Goal: Communication & Community: Answer question/provide support

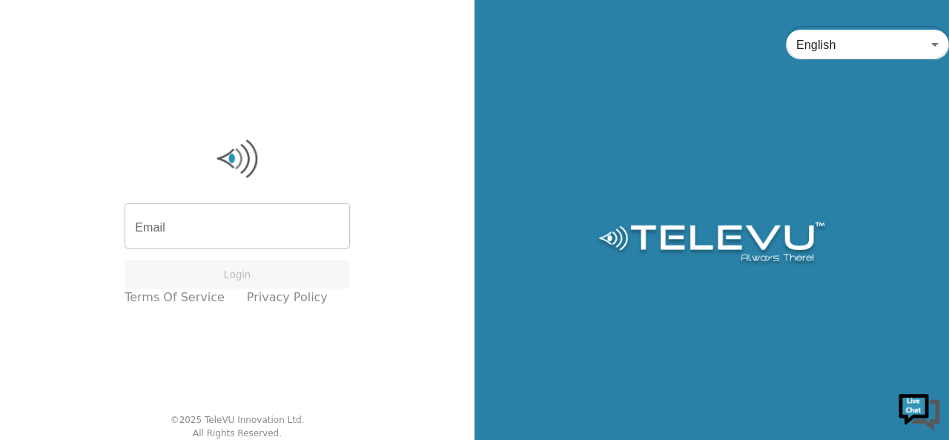
click at [231, 230] on input "Email" at bounding box center [237, 228] width 225 height 42
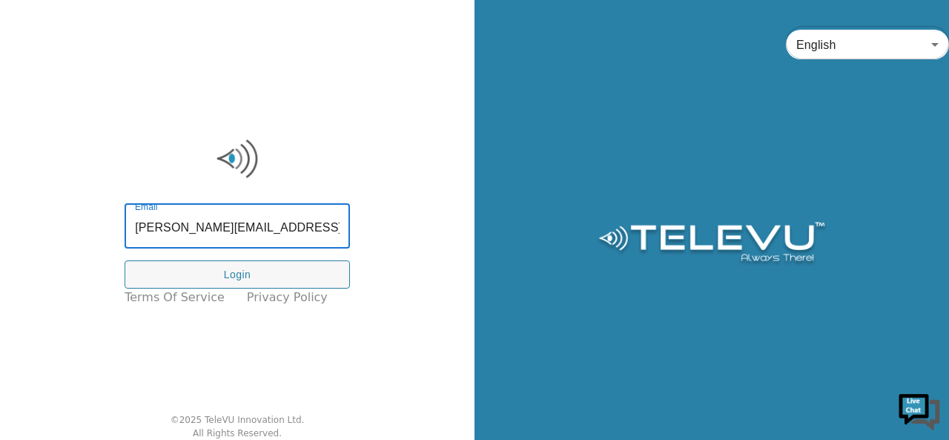
type input "[PERSON_NAME][EMAIL_ADDRESS][DOMAIN_NAME]"
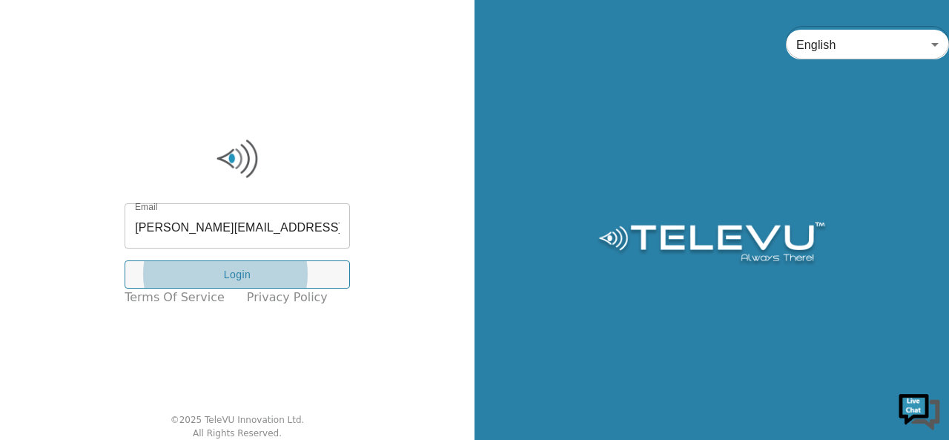
click button "Login" at bounding box center [237, 274] width 225 height 29
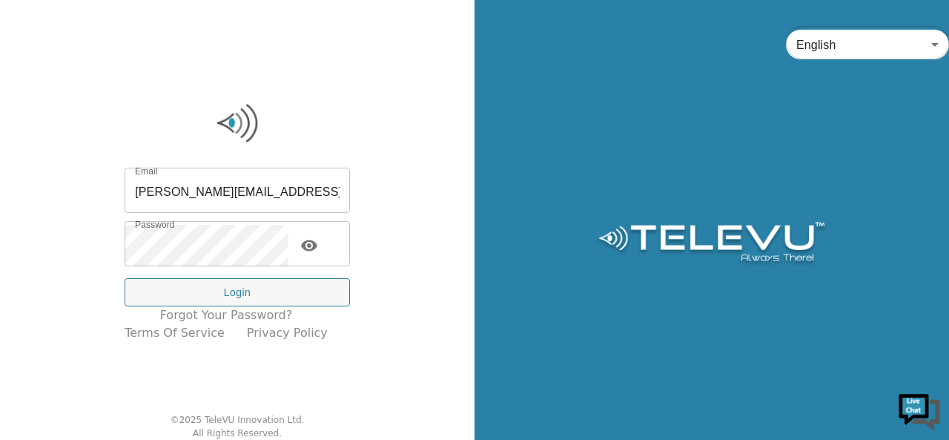
click at [317, 248] on icon "toggle password visibility" at bounding box center [309, 245] width 16 height 11
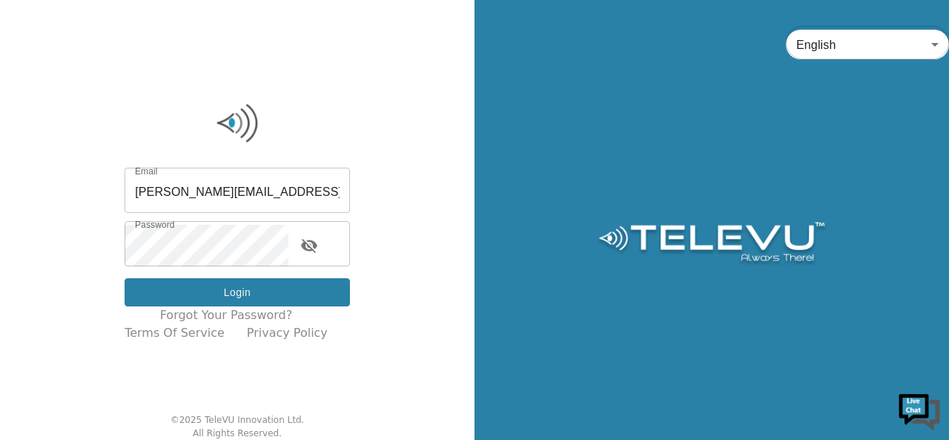
click at [325, 295] on button "Login" at bounding box center [237, 292] width 225 height 29
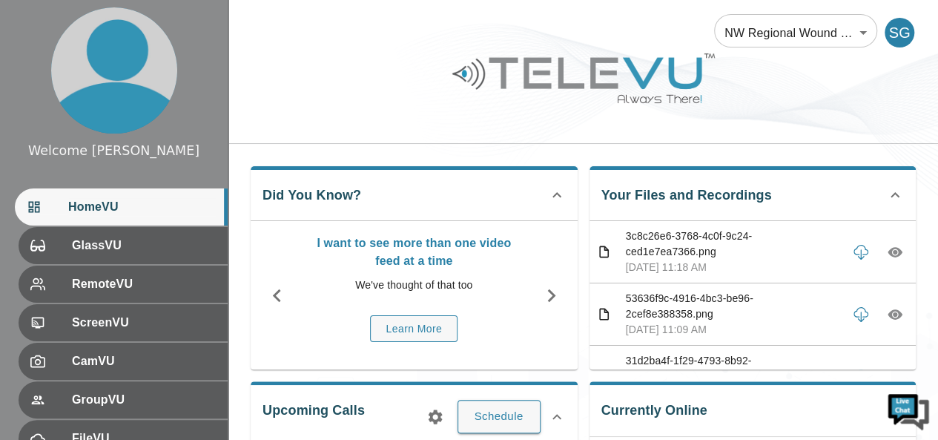
click at [739, 127] on div at bounding box center [583, 89] width 710 height 84
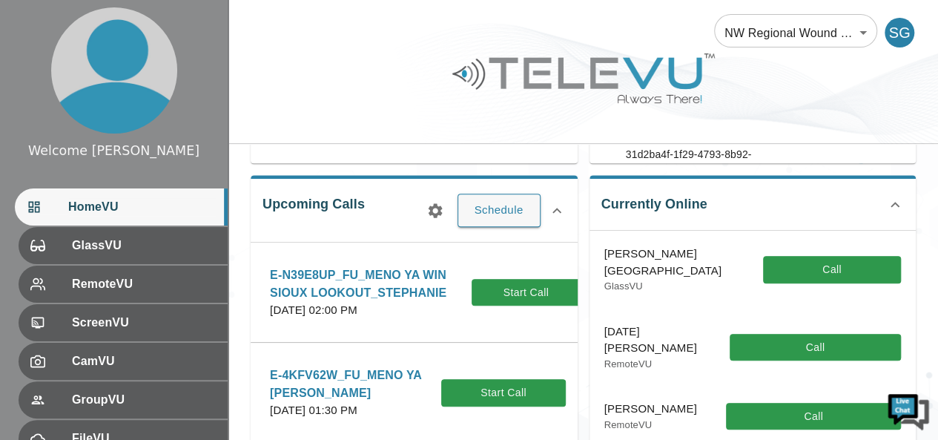
scroll to position [237, 0]
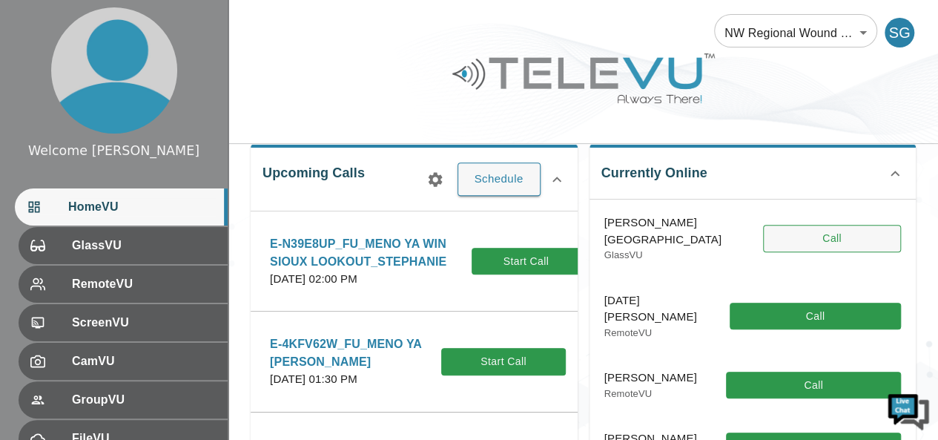
click at [791, 237] on button "Call" at bounding box center [832, 238] width 138 height 27
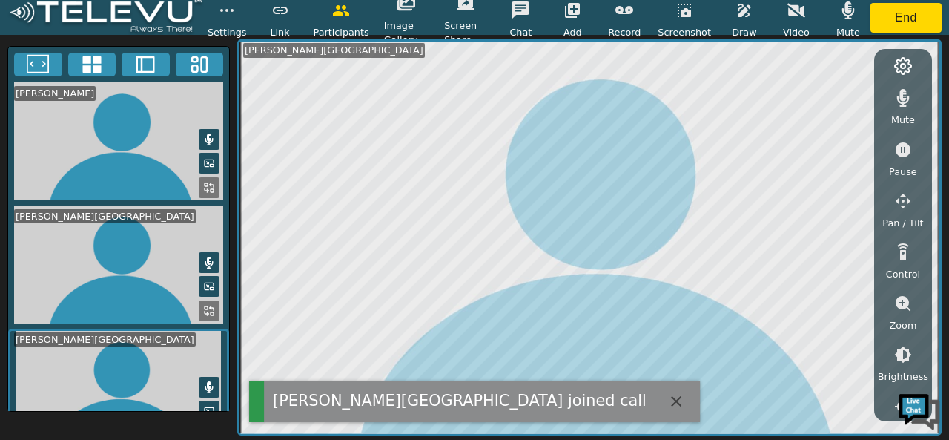
click at [108, 346] on video at bounding box center [118, 388] width 221 height 119
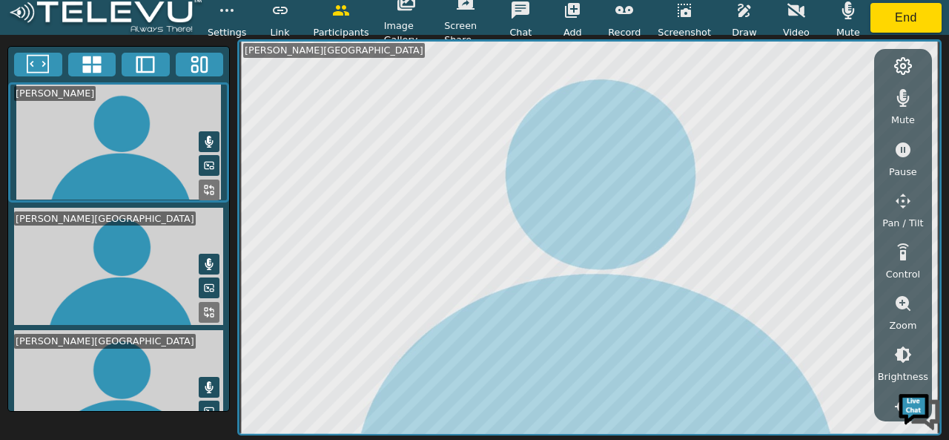
click at [108, 346] on video at bounding box center [118, 389] width 221 height 118
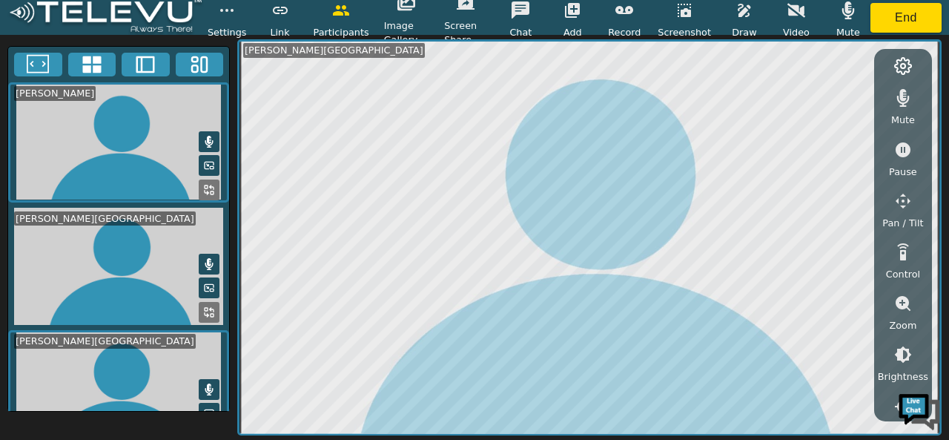
click at [108, 346] on video at bounding box center [118, 389] width 221 height 119
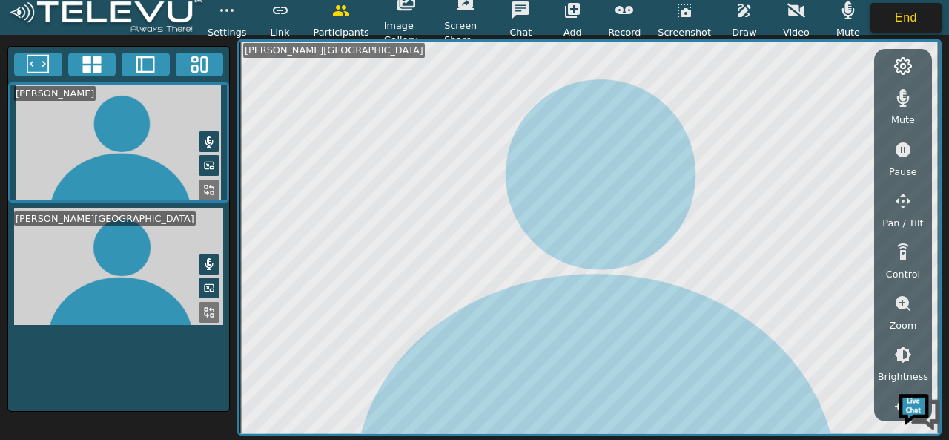
click at [910, 23] on button "End" at bounding box center [906, 18] width 71 height 30
